Goal: Transaction & Acquisition: Purchase product/service

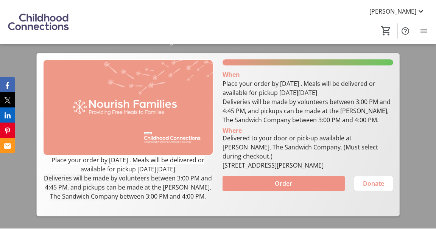
scroll to position [84, 0]
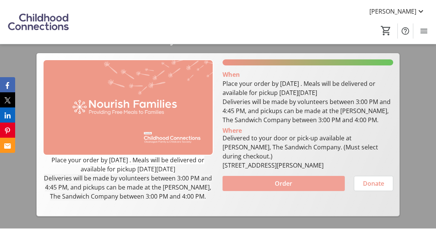
click at [297, 177] on span at bounding box center [284, 184] width 122 height 18
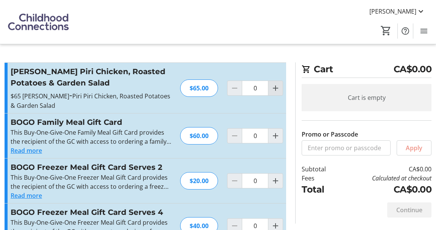
click at [278, 82] on span "Increment by one" at bounding box center [275, 88] width 14 height 14
type input "1"
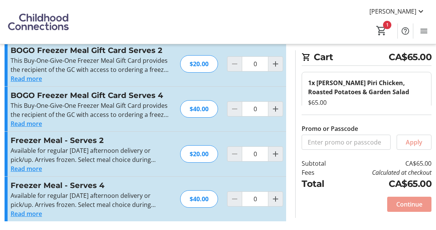
click at [413, 201] on span "Continue" at bounding box center [409, 204] width 26 height 9
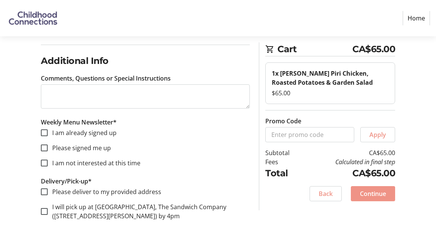
scroll to position [303, 0]
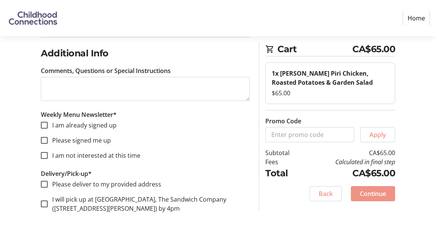
click at [120, 180] on label "Please deliver to my provided address" at bounding box center [105, 184] width 114 height 9
click at [48, 181] on input "Please deliver to my provided address" at bounding box center [44, 184] width 7 height 7
checkbox input "true"
click at [87, 126] on label "I am already signed up" at bounding box center [82, 125] width 69 height 9
click at [48, 126] on input "I am already signed up" at bounding box center [44, 125] width 7 height 7
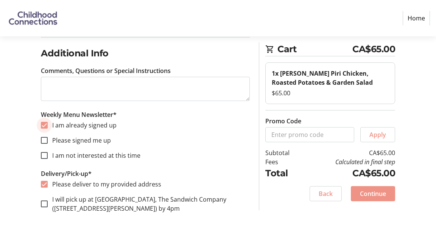
checkbox input "true"
click at [370, 202] on span at bounding box center [373, 194] width 44 height 18
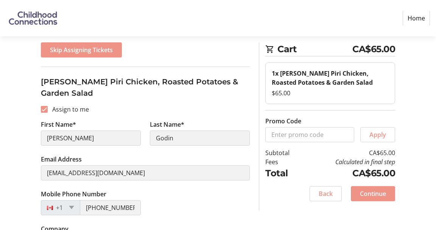
scroll to position [115, 0]
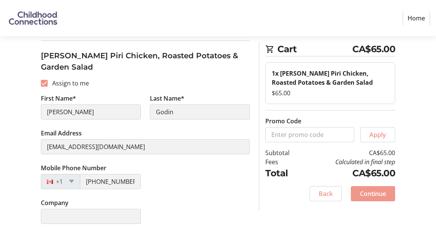
click at [381, 193] on span "Continue" at bounding box center [373, 193] width 26 height 9
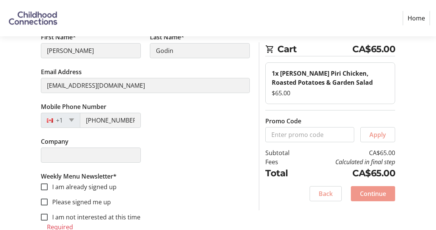
scroll to position [176, 0]
click at [90, 187] on label "I am already signed up" at bounding box center [82, 187] width 69 height 9
click at [48, 187] on input "I am already signed up" at bounding box center [44, 187] width 7 height 7
checkbox input "true"
click at [361, 193] on span "Continue" at bounding box center [373, 193] width 26 height 9
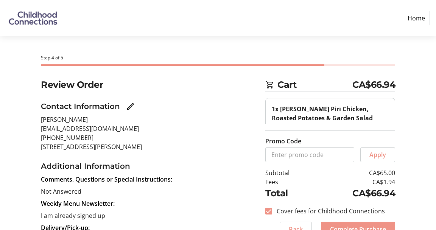
scroll to position [77, 0]
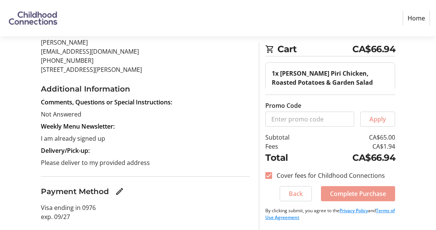
click at [358, 194] on span "Complete Purchase" at bounding box center [358, 193] width 56 height 9
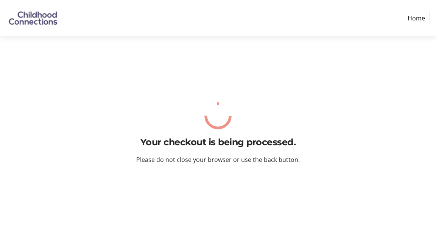
scroll to position [0, 0]
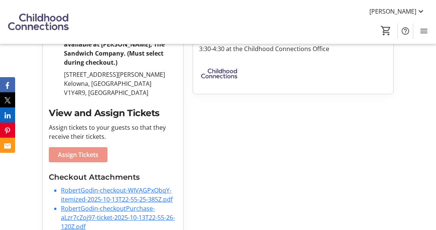
scroll to position [279, 0]
